Goal: Information Seeking & Learning: Learn about a topic

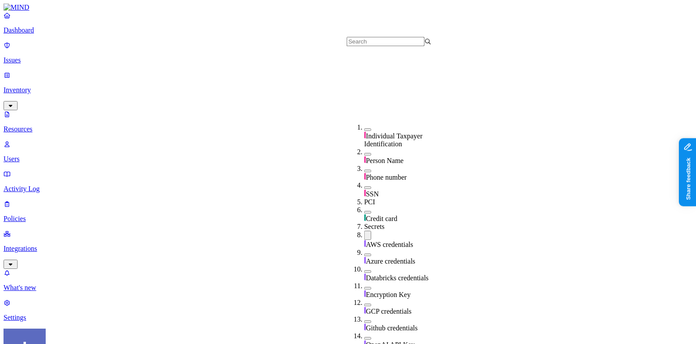
scroll to position [132, 0]
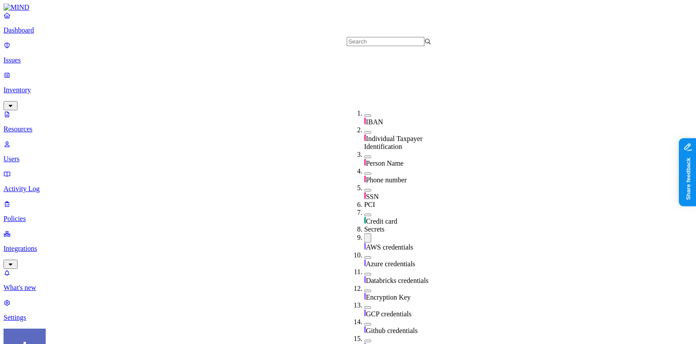
click at [386, 244] on span "AWS credentials" at bounding box center [389, 247] width 47 height 7
click at [386, 250] on div "Azure credentials" at bounding box center [406, 258] width 85 height 17
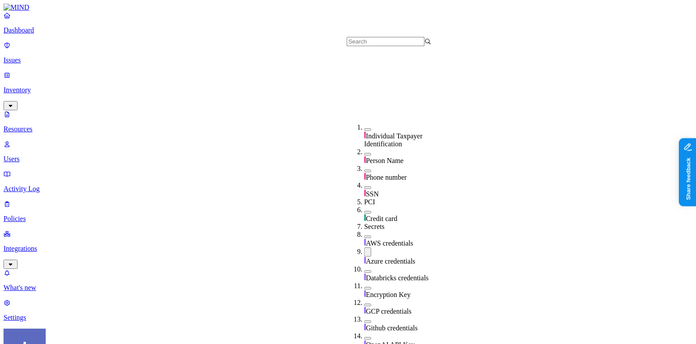
click at [407, 248] on div "Azure credentials" at bounding box center [406, 257] width 85 height 18
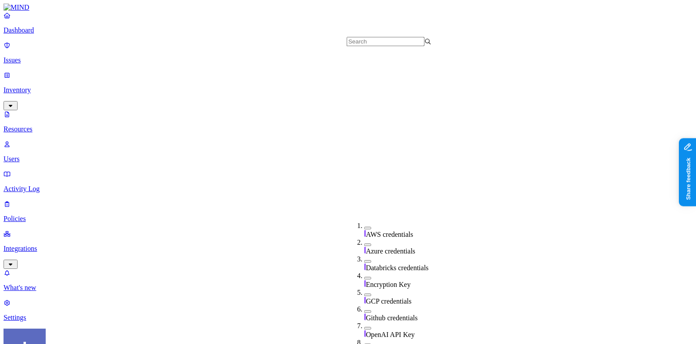
scroll to position [239, 0]
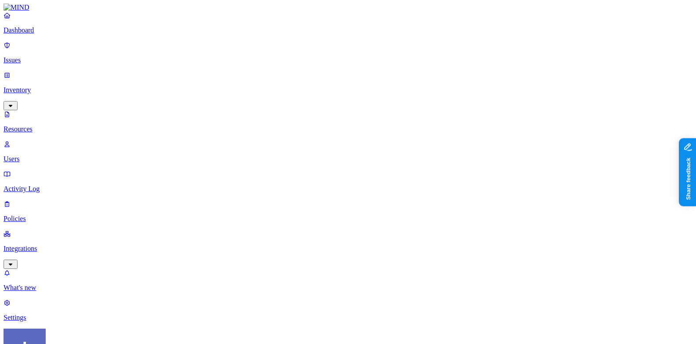
click at [40, 34] on p "Dashboard" at bounding box center [348, 30] width 689 height 8
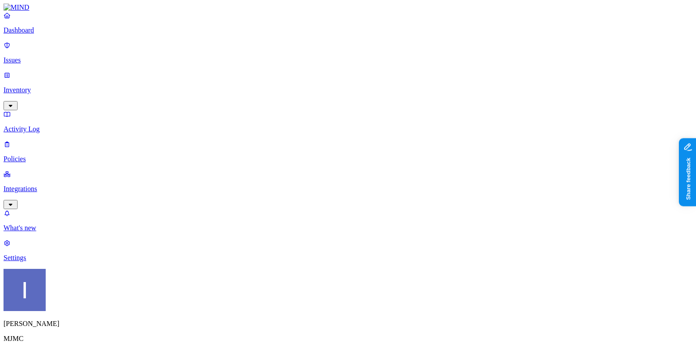
scroll to position [25, 0]
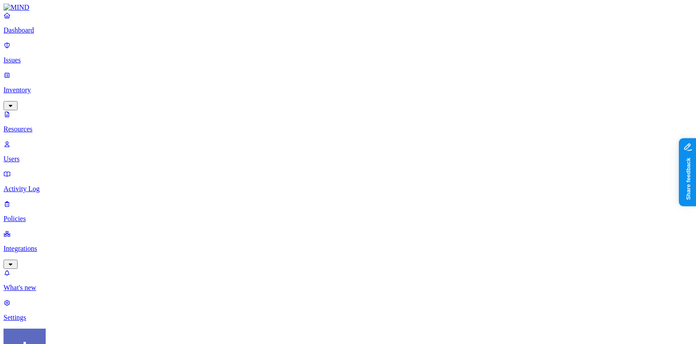
click at [34, 34] on link "Dashboard" at bounding box center [348, 22] width 689 height 23
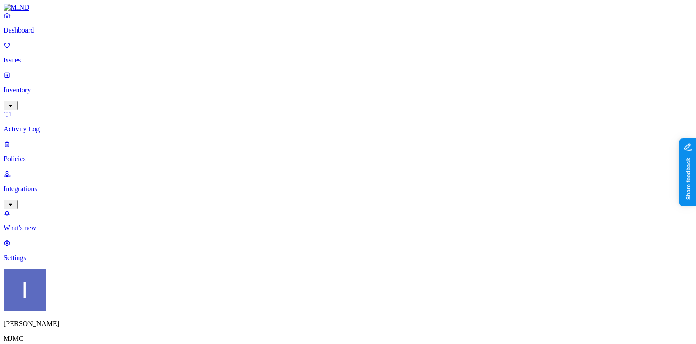
scroll to position [25, 0]
click at [92, 328] on div "[PERSON_NAME] MJMC" at bounding box center [348, 314] width 689 height 90
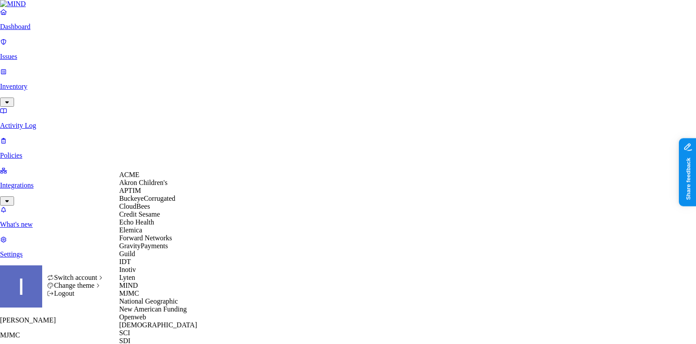
scroll to position [294, 0]
click at [148, 329] on div "SCI" at bounding box center [161, 333] width 85 height 8
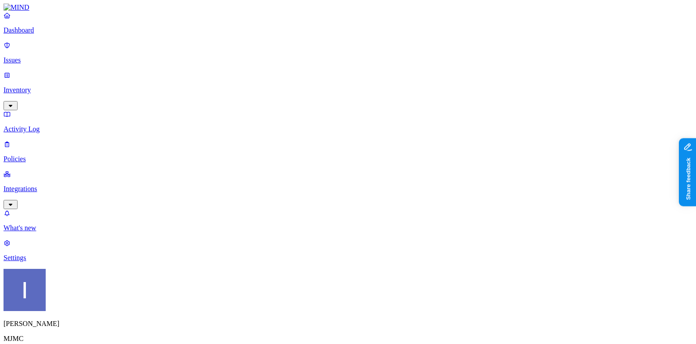
scroll to position [25, 0]
click at [58, 86] on p "Inventory" at bounding box center [348, 90] width 689 height 8
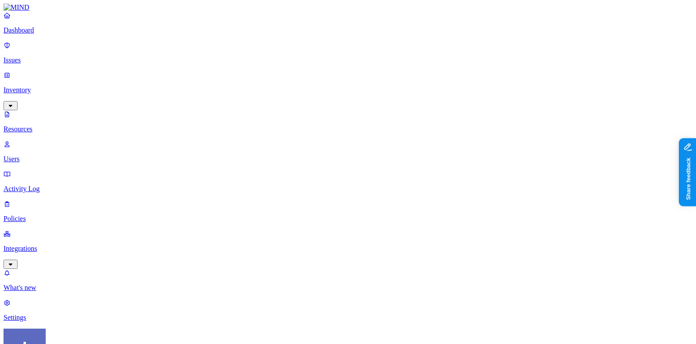
click at [33, 230] on link "Integrations" at bounding box center [348, 249] width 689 height 38
click at [40, 254] on p "Endpoints" at bounding box center [348, 258] width 689 height 8
click at [55, 34] on p "Dashboard" at bounding box center [348, 30] width 689 height 8
